Goal: Navigation & Orientation: Find specific page/section

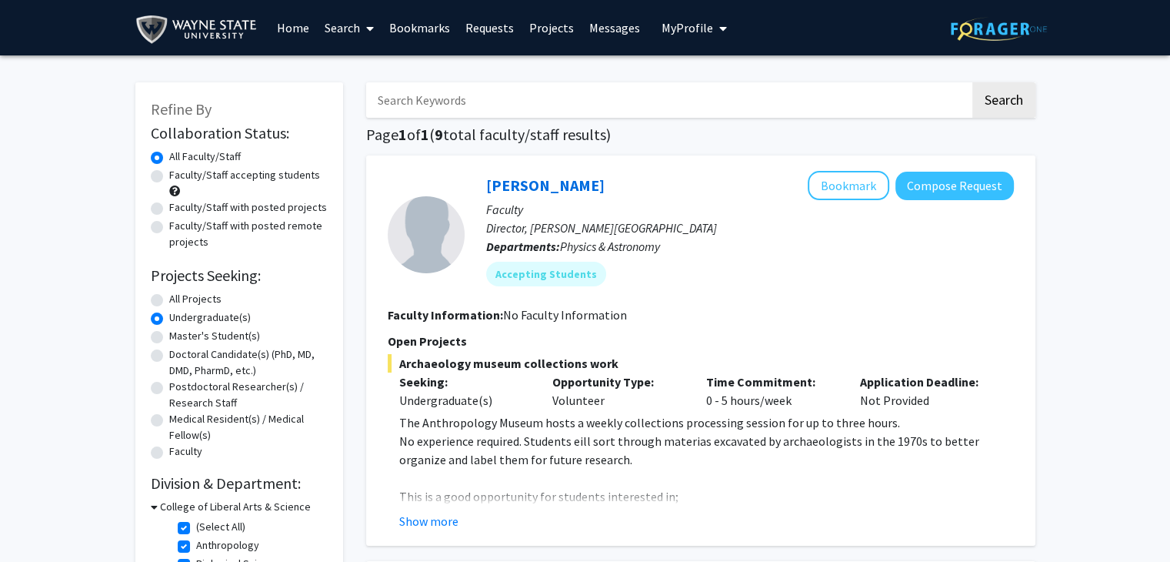
click at [679, 30] on span "My Profile" at bounding box center [688, 27] width 52 height 15
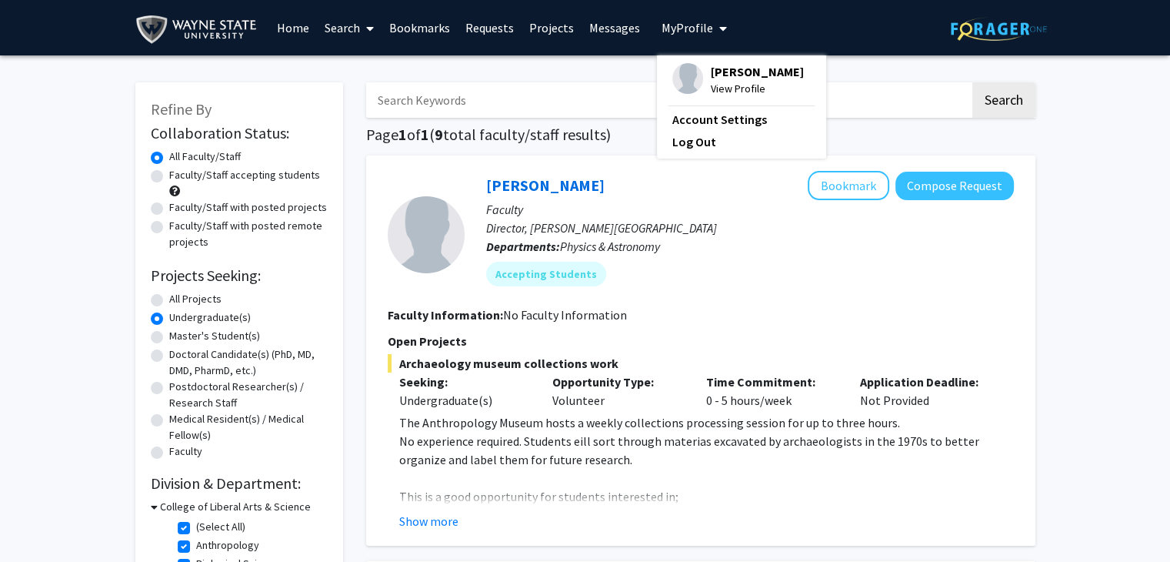
click at [413, 27] on link "Bookmarks" at bounding box center [420, 28] width 76 height 54
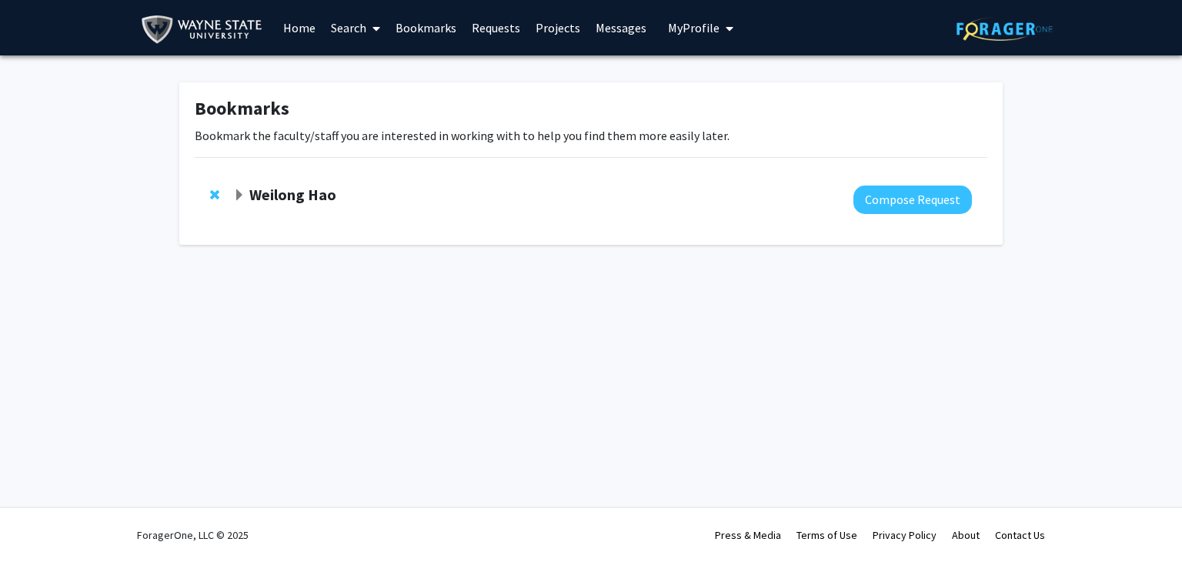
click at [413, 27] on link "Bookmarks" at bounding box center [426, 28] width 76 height 54
click at [300, 202] on strong "Weilong Hao" at bounding box center [292, 194] width 87 height 19
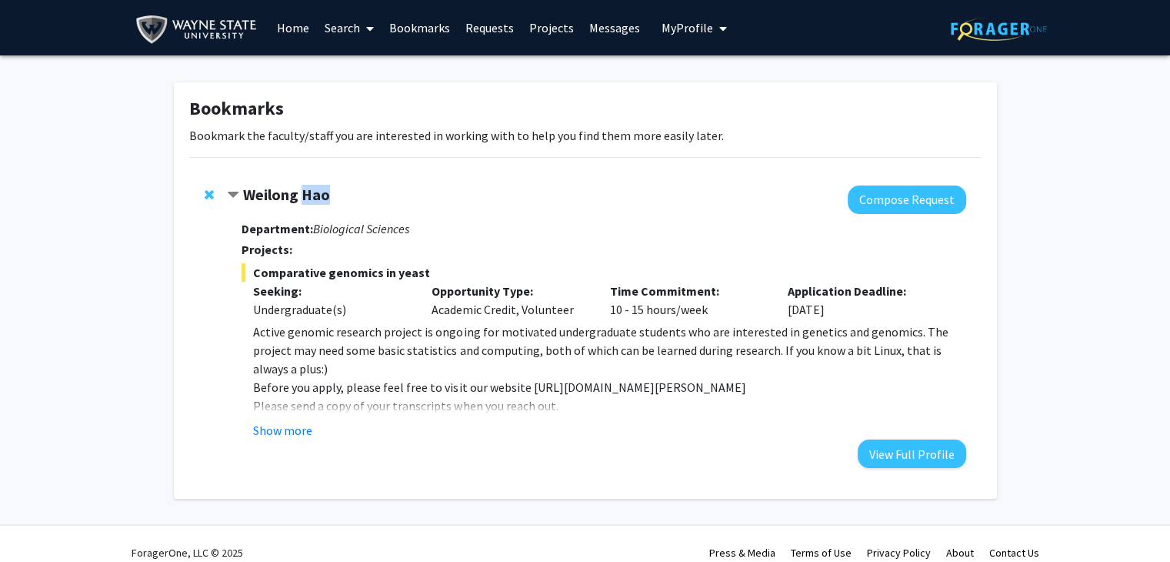
click at [300, 202] on strong "Weilong Hao" at bounding box center [286, 194] width 87 height 19
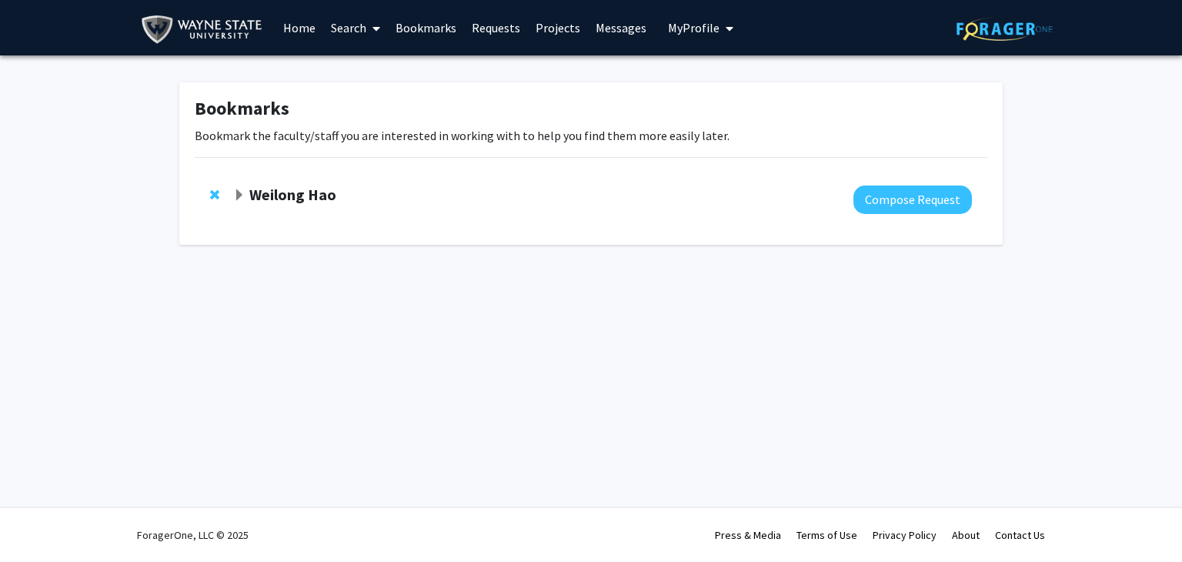
click at [285, 198] on strong "Weilong Hao" at bounding box center [292, 194] width 87 height 19
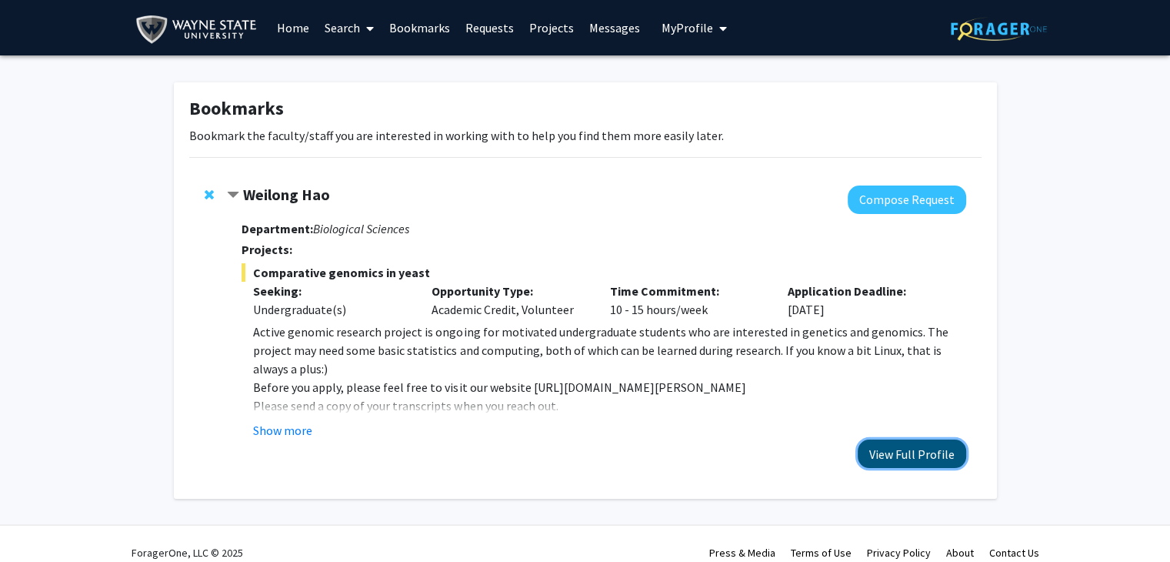
click at [885, 449] on button "View Full Profile" at bounding box center [912, 453] width 108 height 28
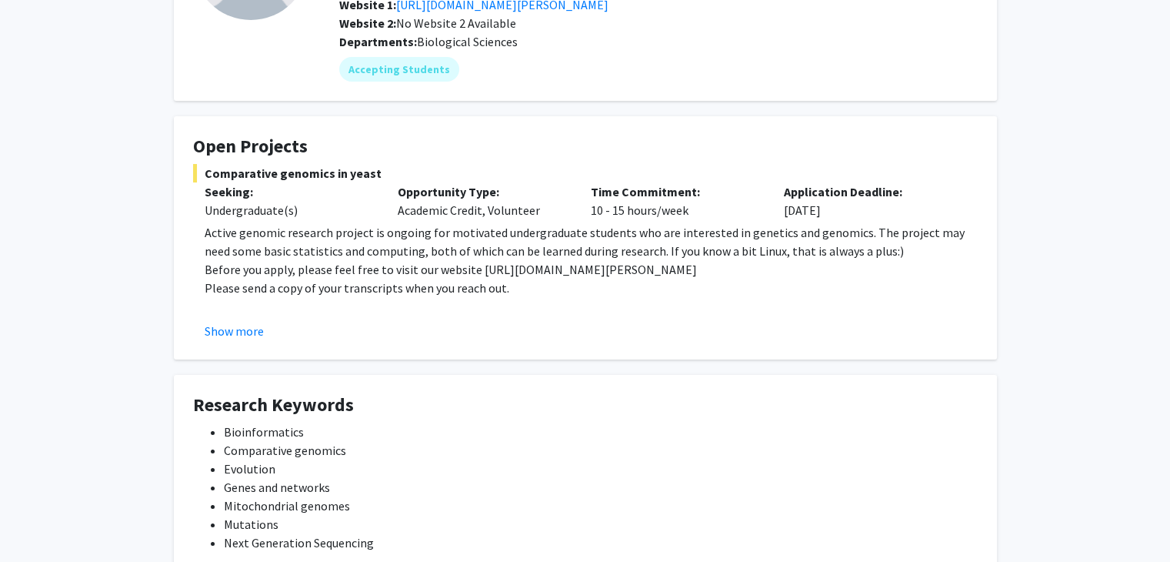
scroll to position [182, 0]
click at [228, 332] on button "Show more" at bounding box center [234, 331] width 59 height 18
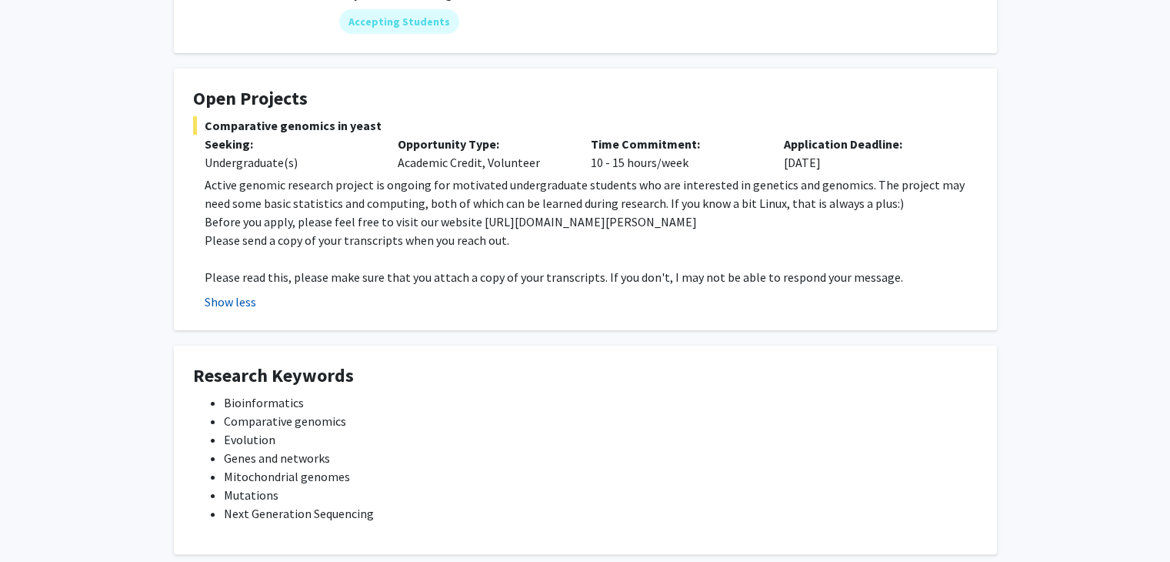
scroll to position [228, 0]
click at [228, 299] on button "Show less" at bounding box center [231, 303] width 52 height 18
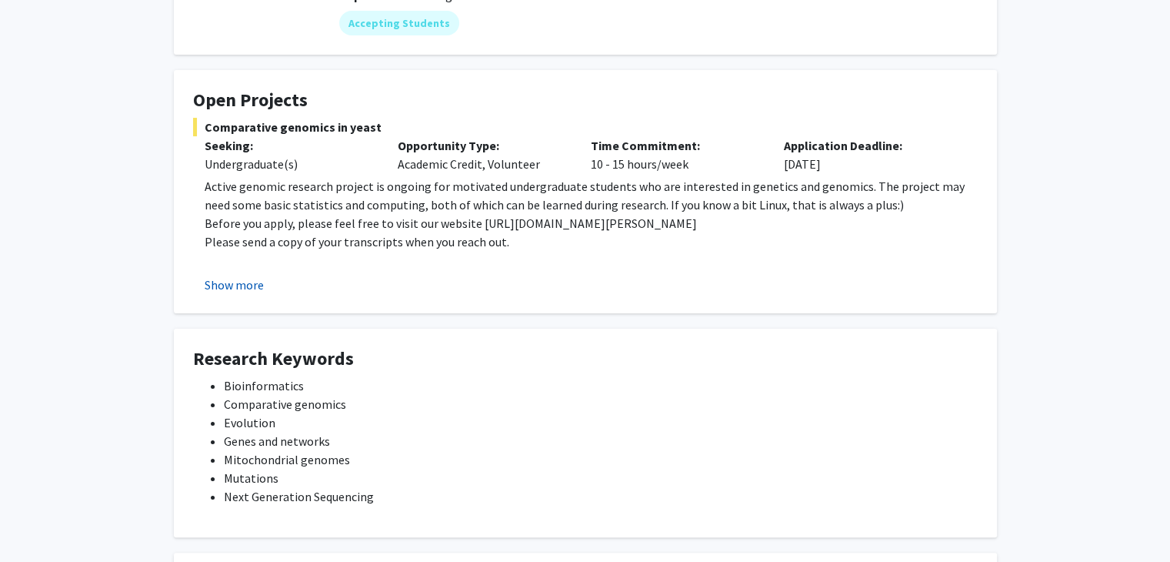
click at [233, 282] on button "Show more" at bounding box center [234, 284] width 59 height 18
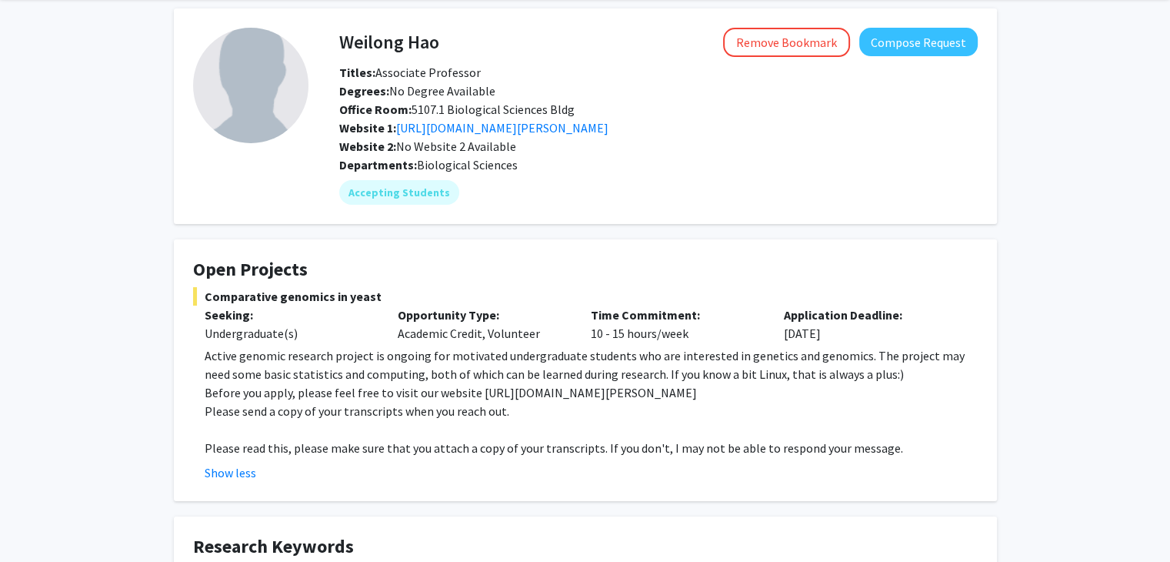
scroll to position [0, 0]
